Goal: Information Seeking & Learning: Learn about a topic

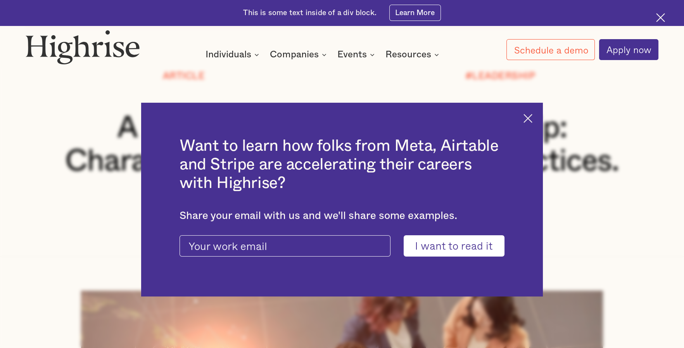
scroll to position [194, 0]
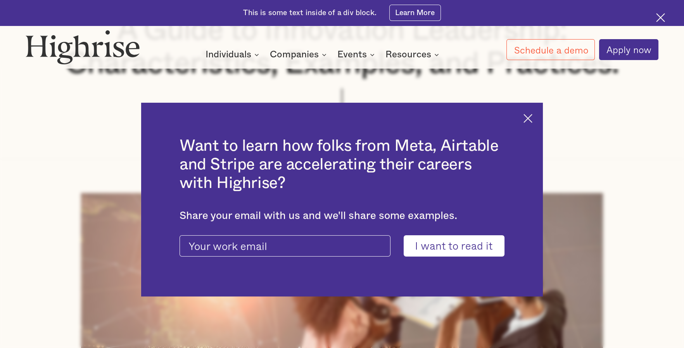
click at [532, 114] on img at bounding box center [528, 118] width 9 height 9
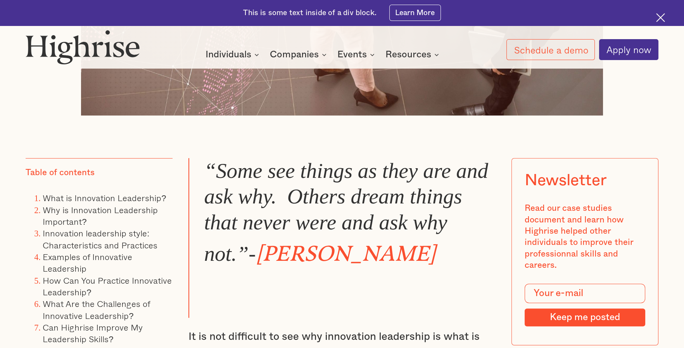
scroll to position [698, 0]
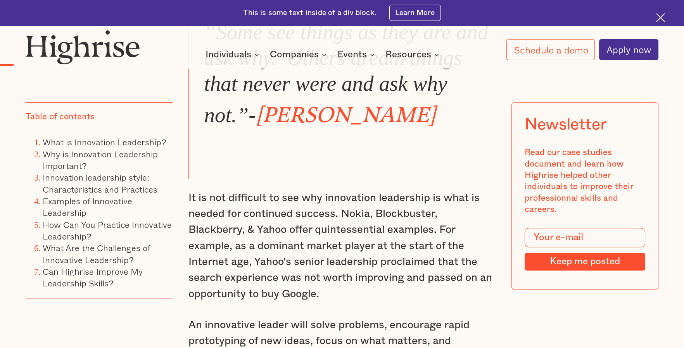
click at [277, 247] on p "It is not difficult to see why innovation leadership is what is needed for cont…" at bounding box center [342, 246] width 307 height 112
drag, startPoint x: 277, startPoint y: 247, endPoint x: 352, endPoint y: 244, distance: 74.2
click at [352, 244] on p "It is not difficult to see why innovation leadership is what is needed for cont…" at bounding box center [342, 246] width 307 height 112
drag, startPoint x: 352, startPoint y: 244, endPoint x: 286, endPoint y: 243, distance: 65.6
click at [303, 244] on p "It is not difficult to see why innovation leadership is what is needed for cont…" at bounding box center [342, 246] width 307 height 112
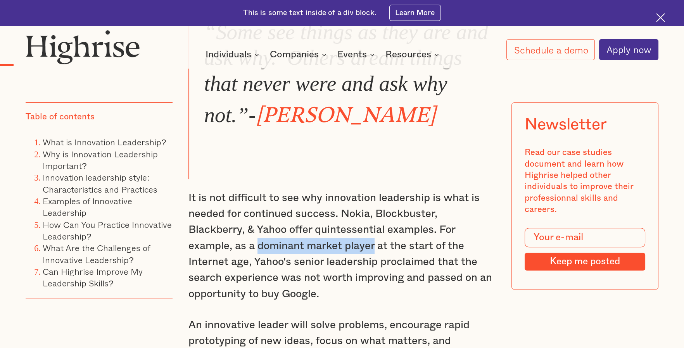
click at [265, 243] on p "It is not difficult to see why innovation leadership is what is needed for cont…" at bounding box center [342, 246] width 307 height 112
drag, startPoint x: 265, startPoint y: 243, endPoint x: 350, endPoint y: 243, distance: 85.0
click at [350, 243] on p "It is not difficult to see why innovation leadership is what is needed for cont…" at bounding box center [342, 246] width 307 height 112
drag, startPoint x: 350, startPoint y: 243, endPoint x: 356, endPoint y: 240, distance: 6.6
click at [350, 241] on p "It is not difficult to see why innovation leadership is what is needed for cont…" at bounding box center [342, 246] width 307 height 112
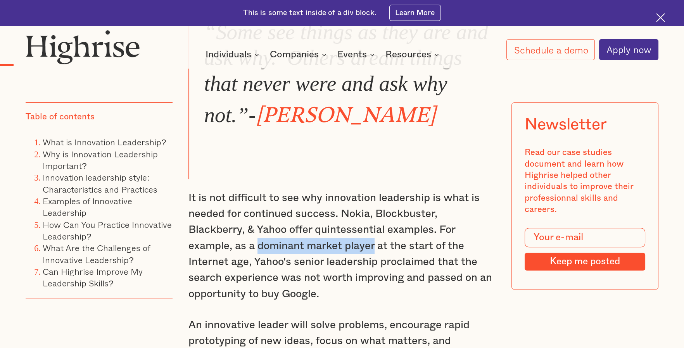
click at [367, 240] on p "It is not difficult to see why innovation leadership is what is needed for cont…" at bounding box center [342, 246] width 307 height 112
drag, startPoint x: 370, startPoint y: 241, endPoint x: 256, endPoint y: 243, distance: 114.5
click at [256, 243] on p "It is not difficult to see why innovation leadership is what is needed for cont…" at bounding box center [342, 246] width 307 height 112
copy p "dominant market playe"
